Goal: Task Accomplishment & Management: Use online tool/utility

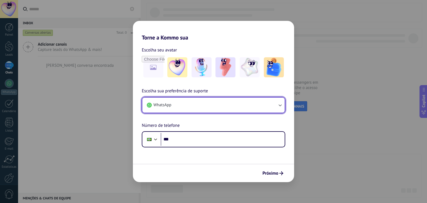
click at [174, 104] on button "WhatsApp" at bounding box center [213, 105] width 142 height 15
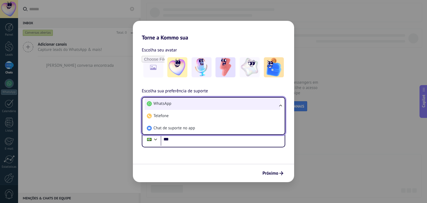
click at [202, 102] on li "WhatsApp" at bounding box center [213, 104] width 136 height 12
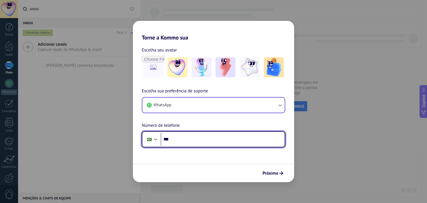
click at [221, 142] on input "***" at bounding box center [223, 139] width 124 height 13
type input "**********"
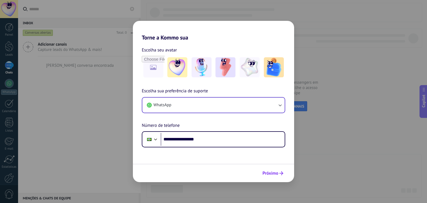
click at [272, 173] on span "Próximo" at bounding box center [271, 173] width 16 height 4
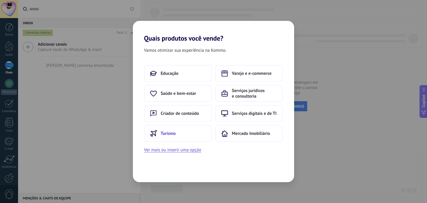
click at [180, 136] on button "Turismo" at bounding box center [178, 133] width 68 height 17
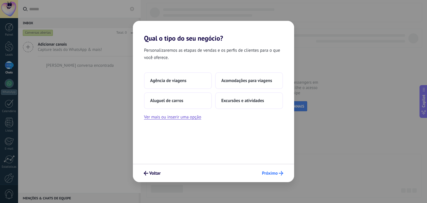
click at [274, 173] on span "Próximo" at bounding box center [270, 173] width 16 height 4
click at [164, 81] on span "Agência de viagens" at bounding box center [168, 81] width 36 height 6
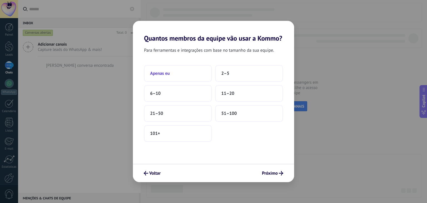
click at [176, 77] on button "Apenas eu" at bounding box center [178, 73] width 68 height 17
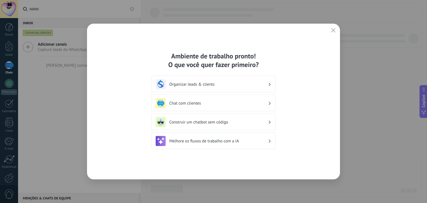
click at [271, 84] on div "Organizar leads & clients" at bounding box center [214, 84] width 116 height 10
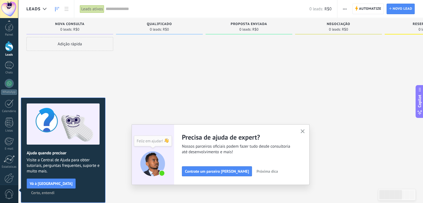
scroll to position [28, 0]
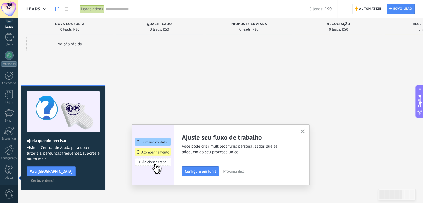
drag, startPoint x: 427, startPoint y: 135, endPoint x: 184, endPoint y: 75, distance: 250.5
click at [184, 75] on div at bounding box center [159, 102] width 87 height 130
